Goal: Information Seeking & Learning: Learn about a topic

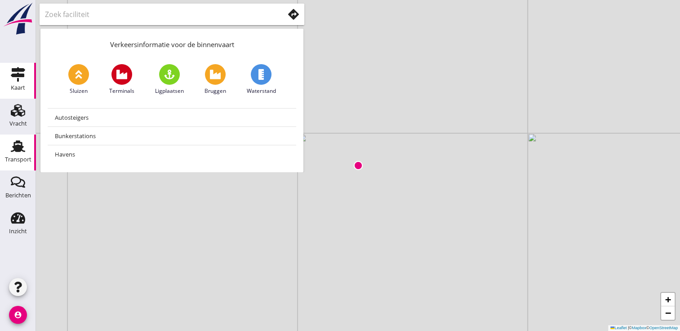
click at [16, 155] on div "Transport" at bounding box center [18, 160] width 27 height 13
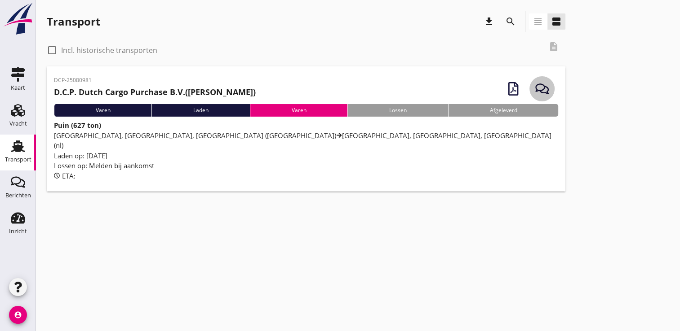
click at [543, 85] on use "button" at bounding box center [541, 89] width 13 height 10
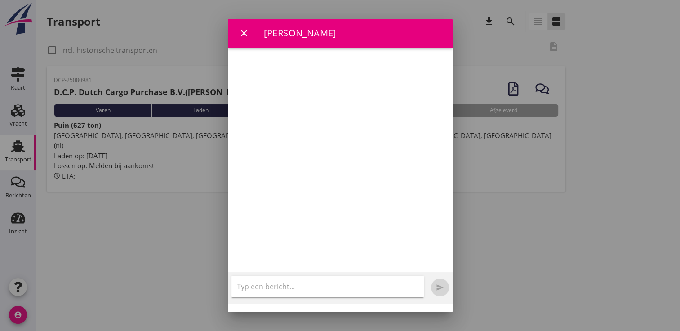
click at [243, 28] on icon "close" at bounding box center [244, 33] width 11 height 11
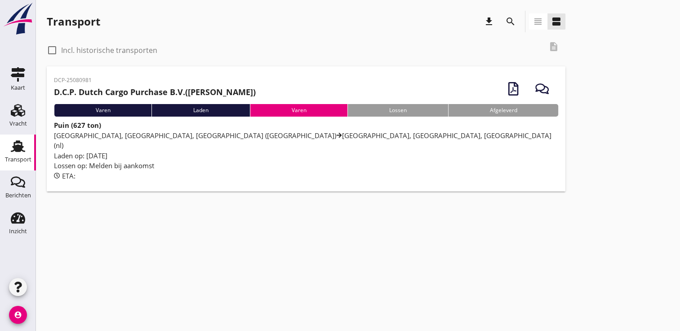
click at [205, 132] on span "[GEOGRAPHIC_DATA], [GEOGRAPHIC_DATA], [GEOGRAPHIC_DATA] (nl) [GEOGRAPHIC_DATA],…" at bounding box center [302, 140] width 497 height 19
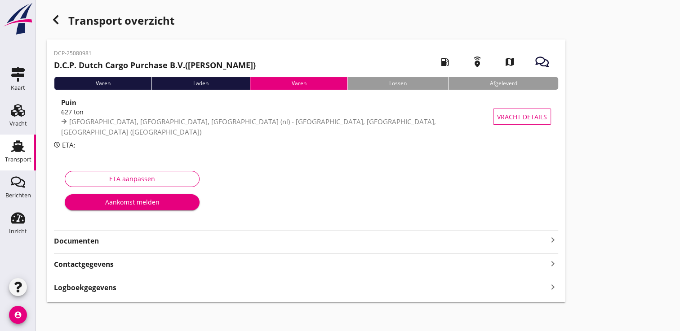
scroll to position [3, 0]
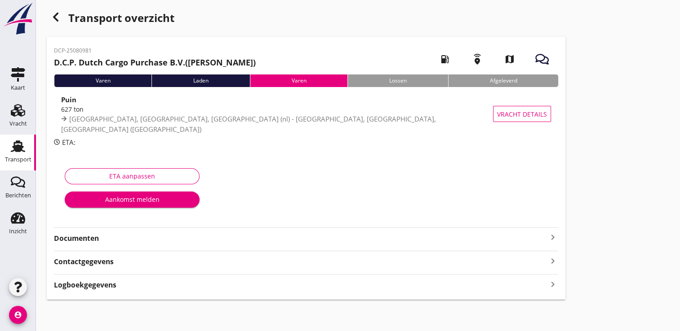
click at [91, 261] on strong "Contactgegevens" at bounding box center [84, 262] width 60 height 10
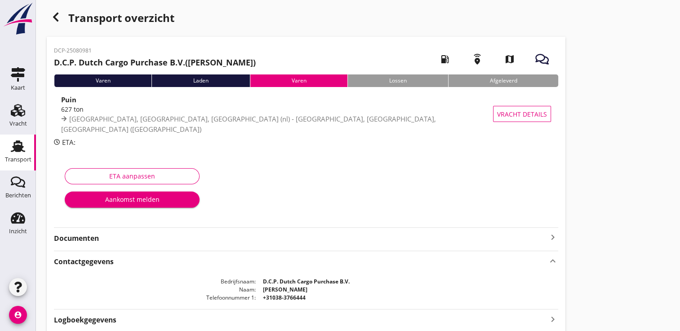
scroll to position [38, 0]
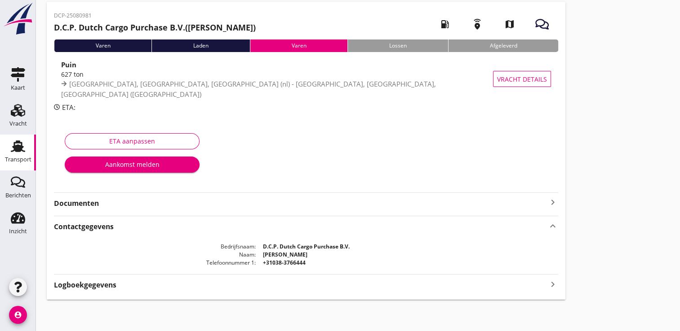
click at [78, 206] on strong "Documenten" at bounding box center [300, 204] width 493 height 10
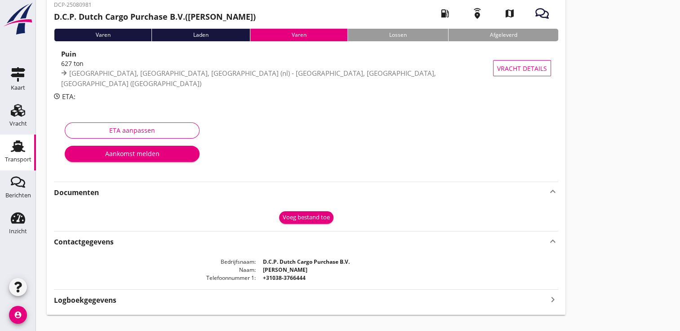
scroll to position [64, 0]
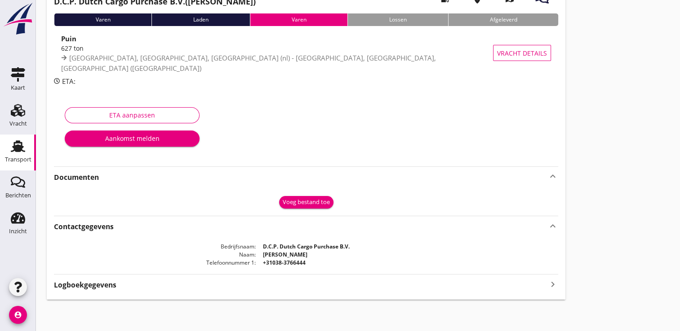
click at [87, 285] on strong "Logboekgegevens" at bounding box center [85, 285] width 62 height 10
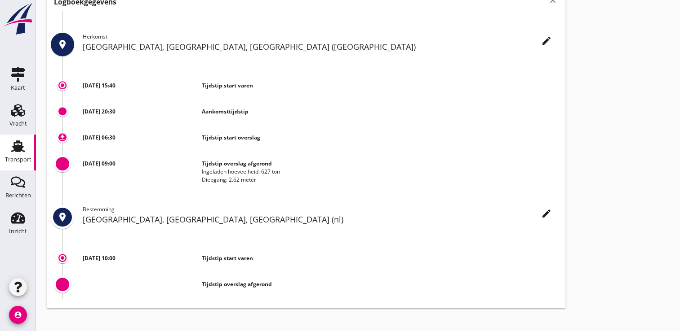
scroll to position [356, 0]
